Goal: Transaction & Acquisition: Purchase product/service

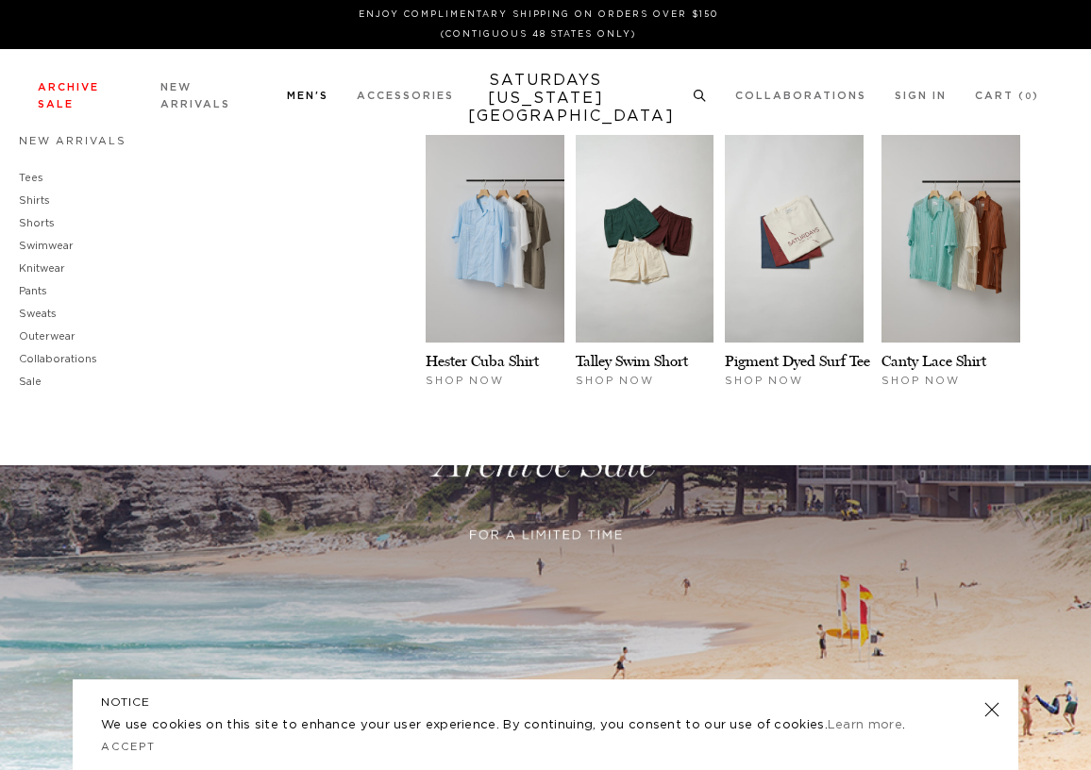
click at [309, 91] on link "Men's" at bounding box center [308, 96] width 42 height 10
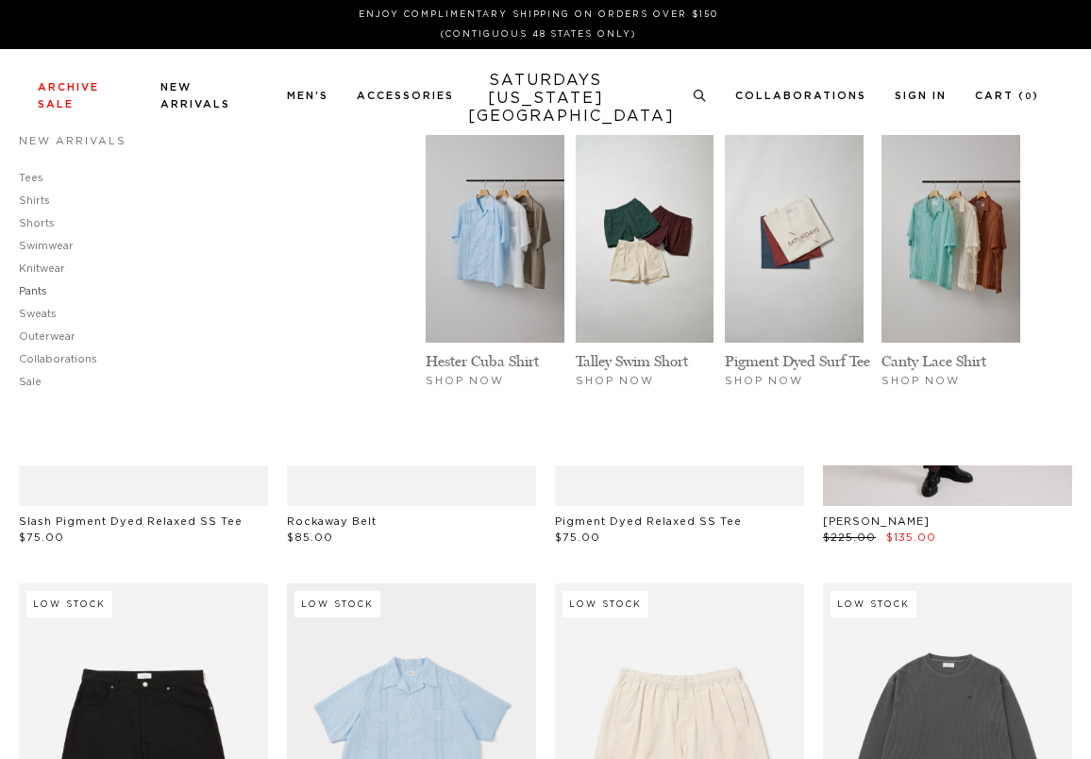
click at [33, 292] on link "Pants" at bounding box center [33, 291] width 28 height 10
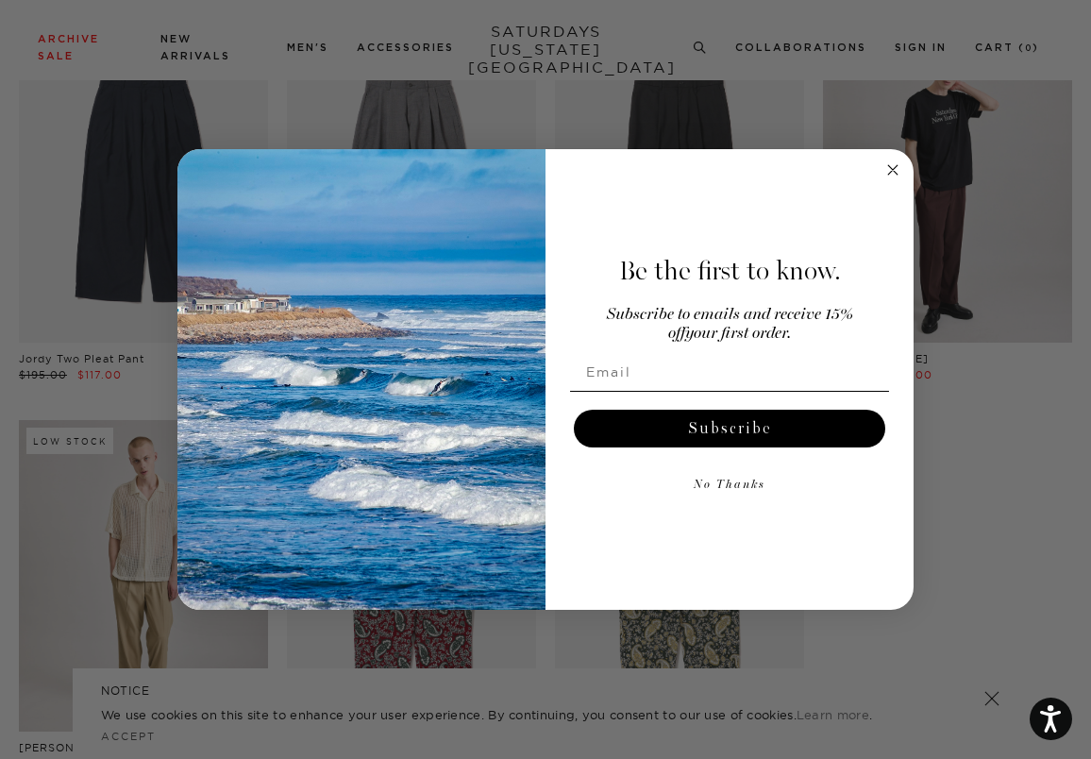
scroll to position [41, 0]
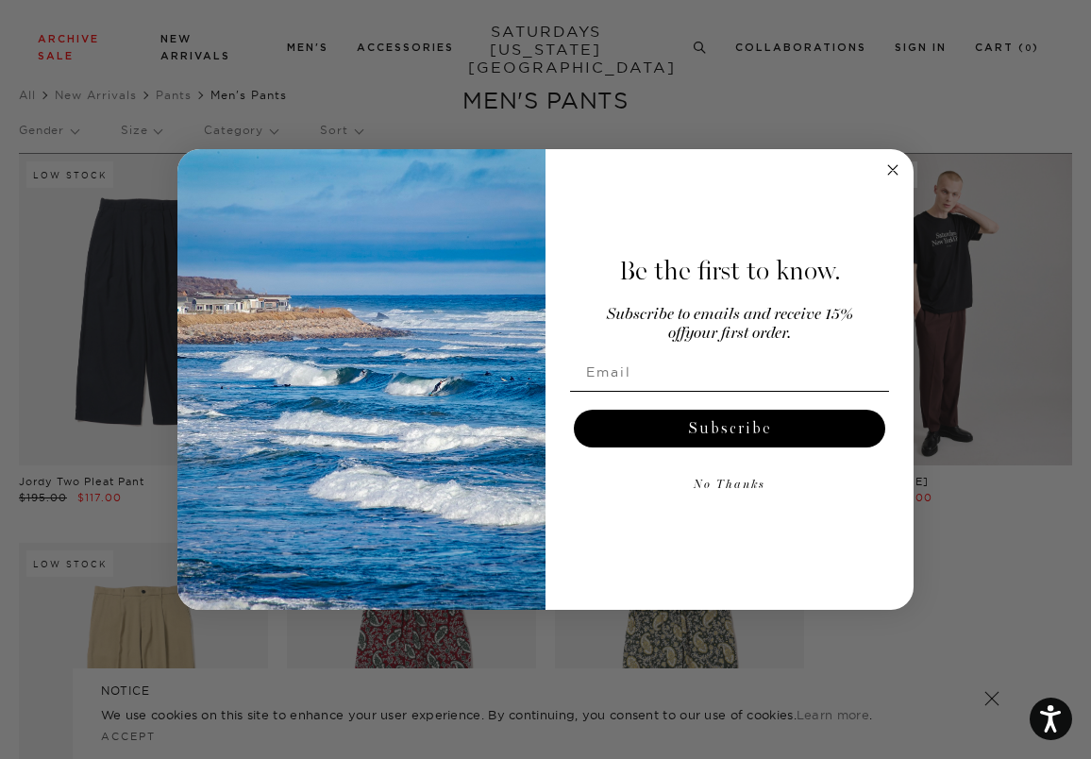
click at [895, 170] on circle "Close dialog" at bounding box center [893, 170] width 22 height 22
